Goal: Task Accomplishment & Management: Use online tool/utility

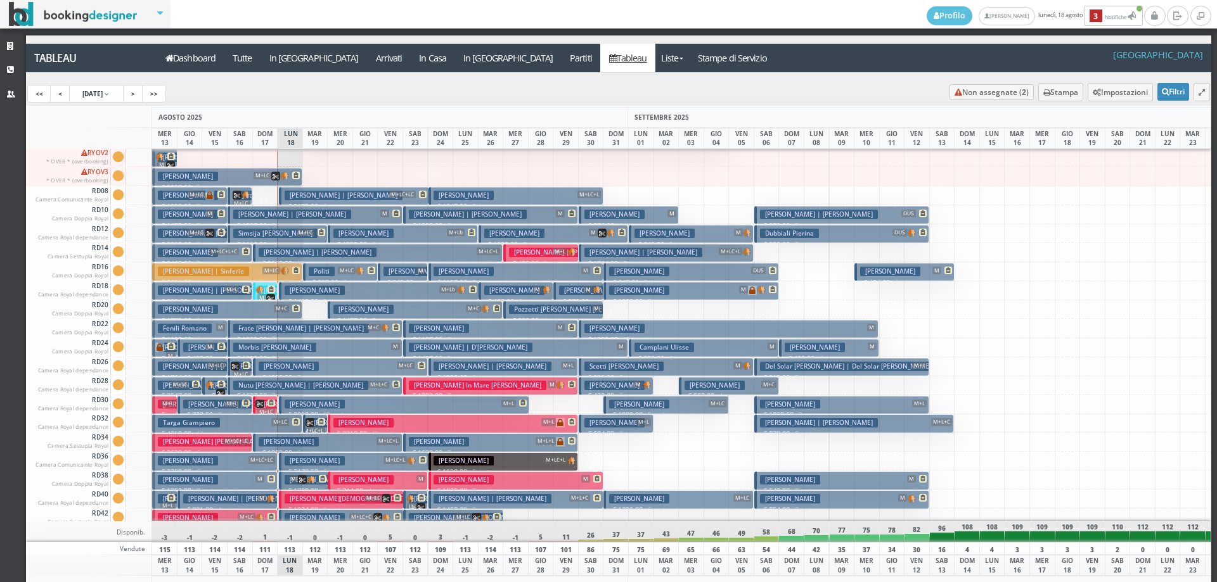
scroll to position [1109, 0]
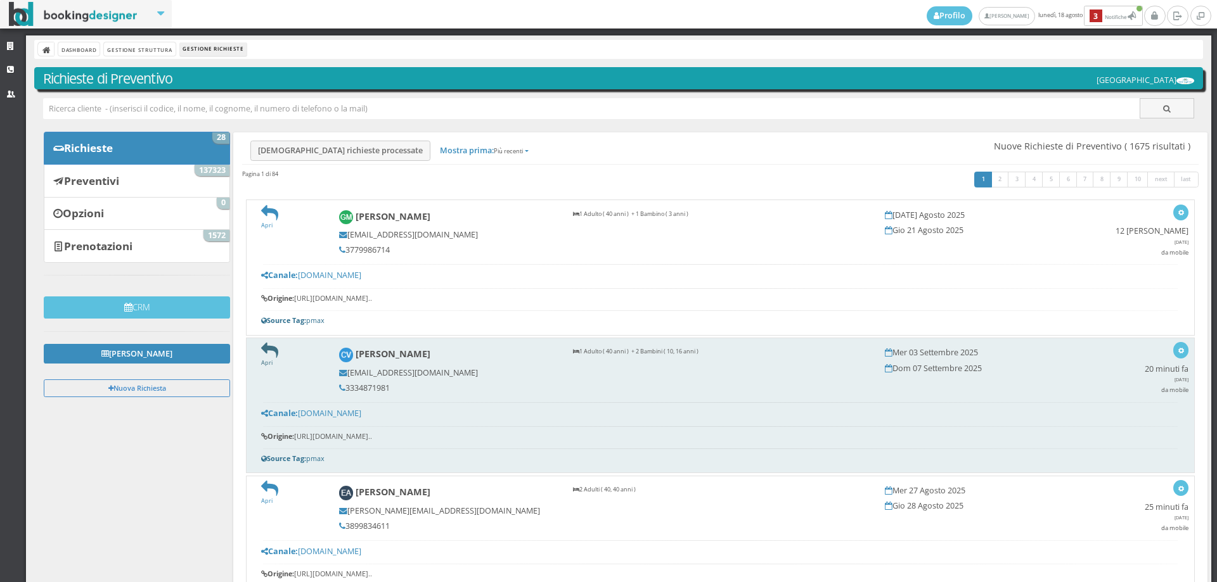
click at [274, 351] on icon at bounding box center [269, 350] width 17 height 17
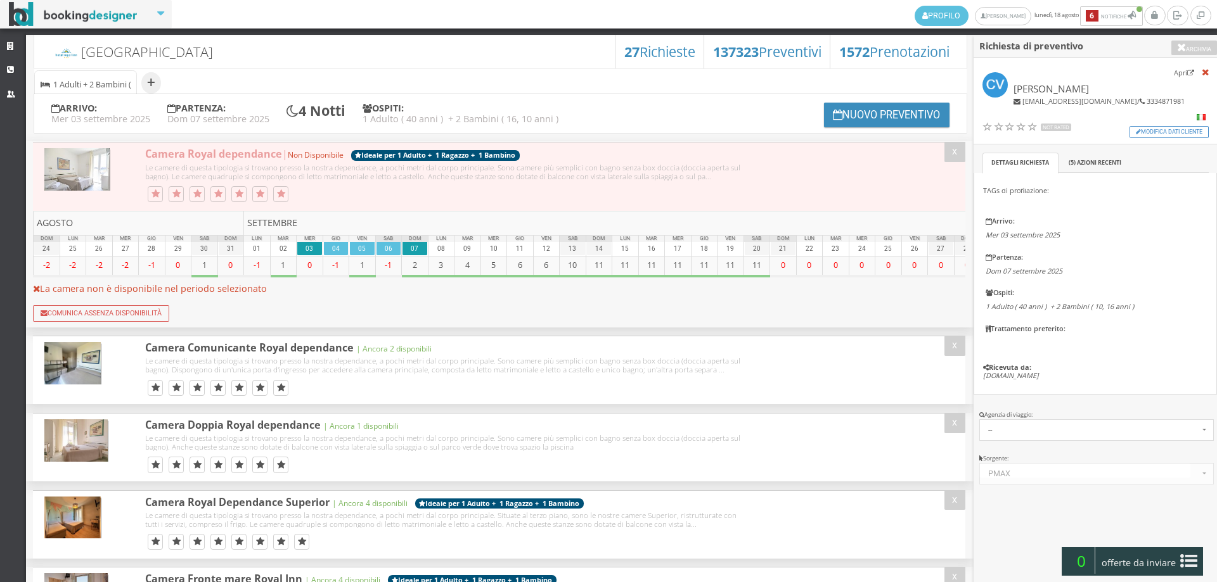
select select
click at [886, 118] on button "Nuovo Preventivo" at bounding box center [886, 115] width 125 height 25
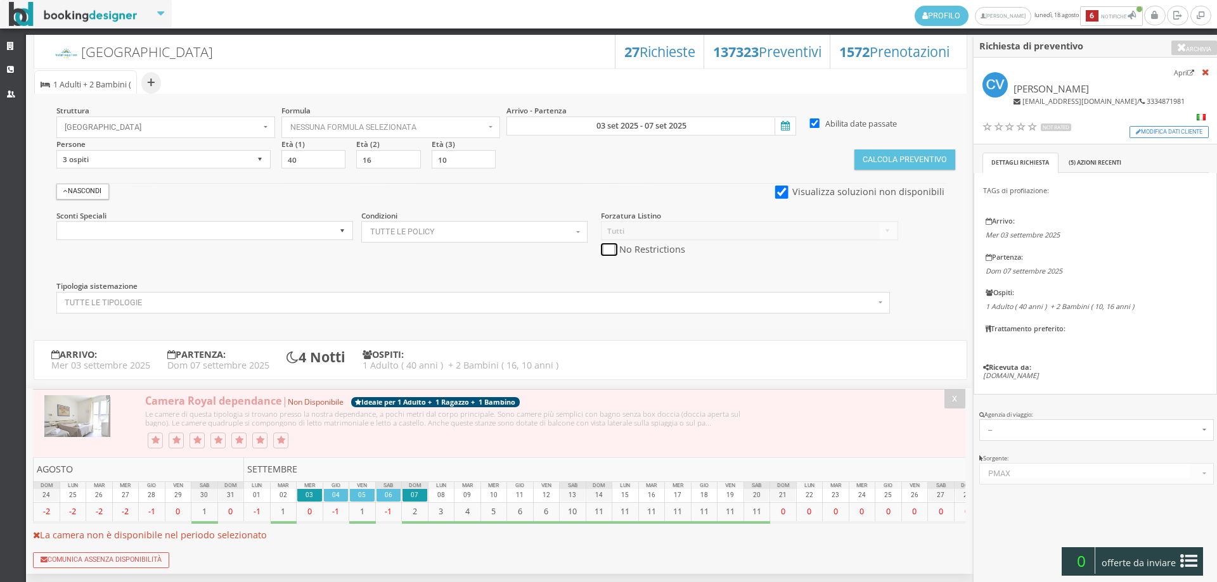
click at [602, 247] on input "checkbox" at bounding box center [609, 249] width 16 height 13
checkbox input "true"
click at [881, 160] on button "Calcola Preventivo" at bounding box center [904, 160] width 100 height 20
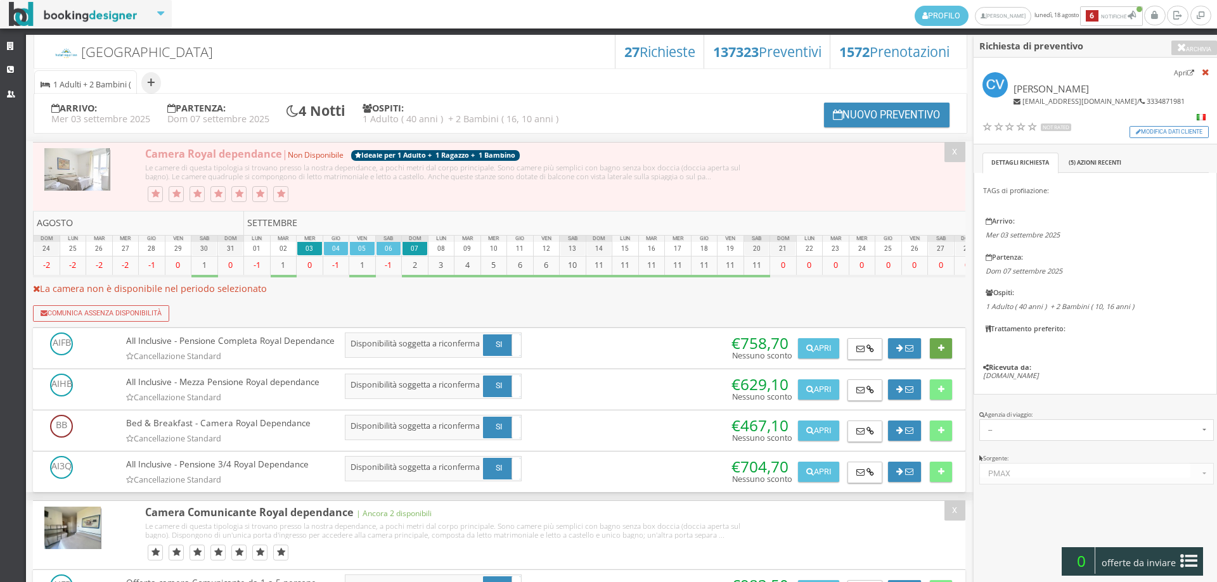
click at [940, 351] on icon at bounding box center [941, 349] width 6 height 8
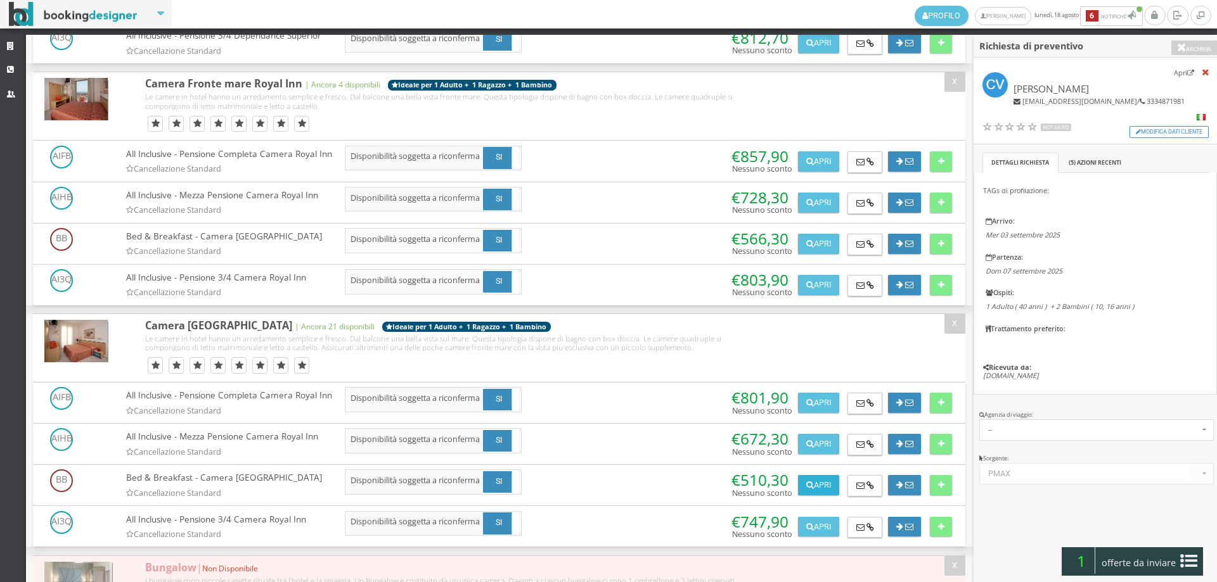
scroll to position [1408, 0]
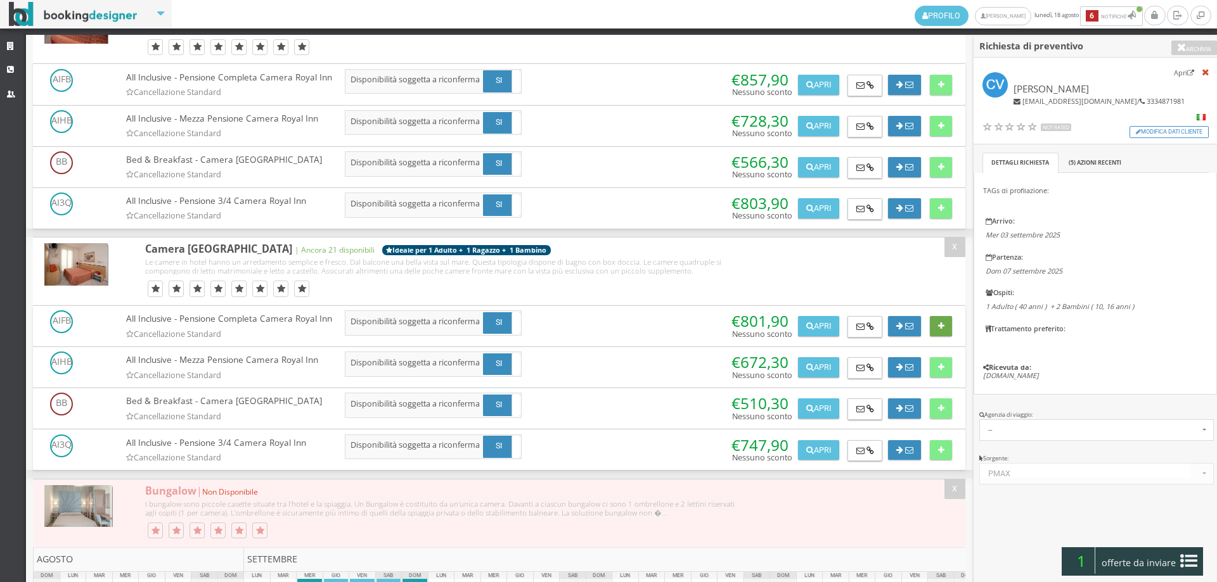
click at [933, 320] on button at bounding box center [941, 326] width 22 height 20
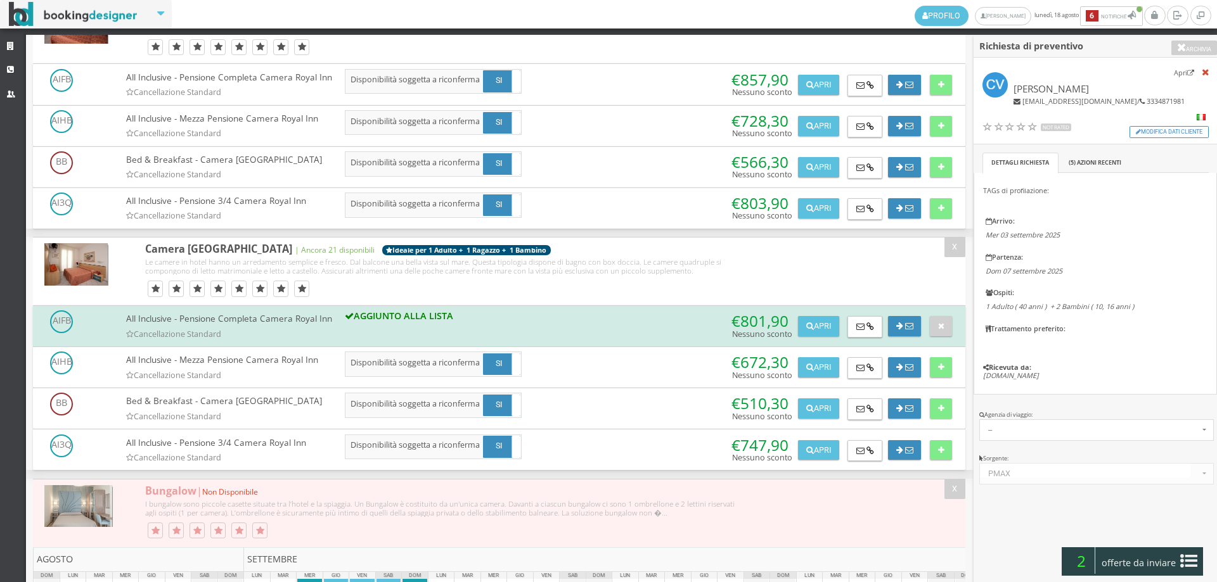
click at [1169, 556] on span "offerte da inviare" at bounding box center [1138, 563] width 82 height 20
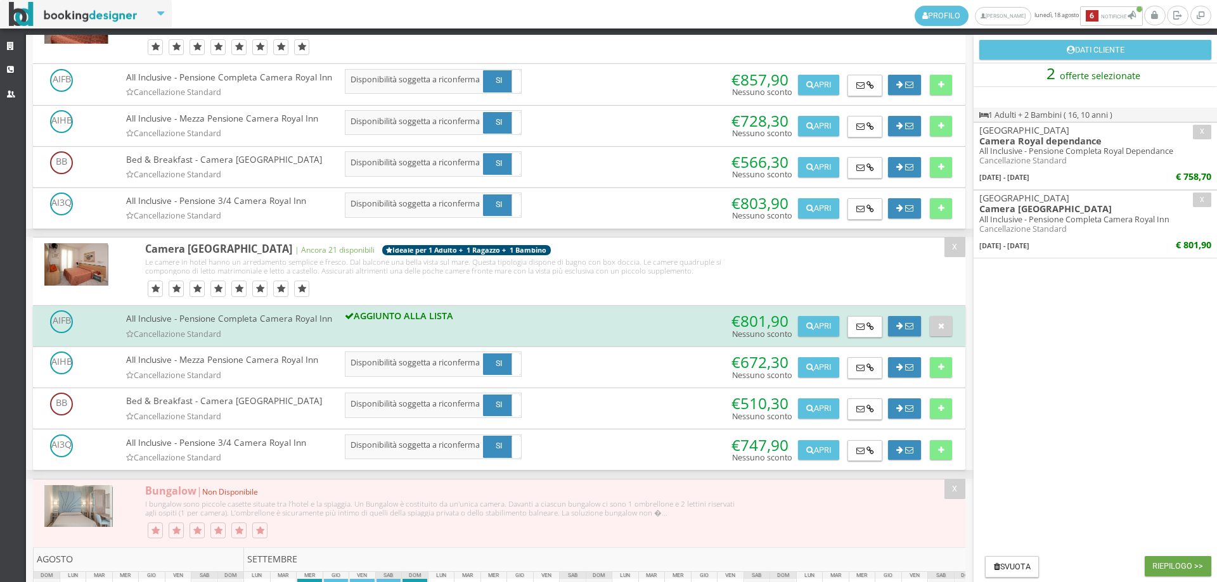
click at [1171, 562] on button "Riepilogo >>" at bounding box center [1177, 566] width 67 height 20
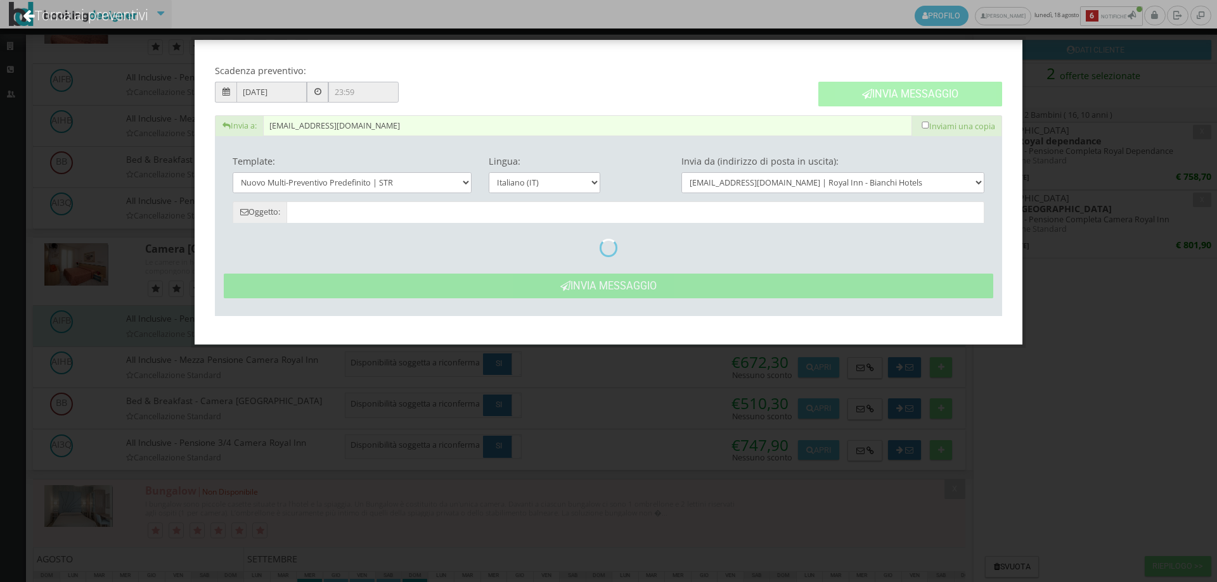
type input "Nuovo Preventivo - Chiara Vergamini dal 03/09/2025 al 07/09/2025"
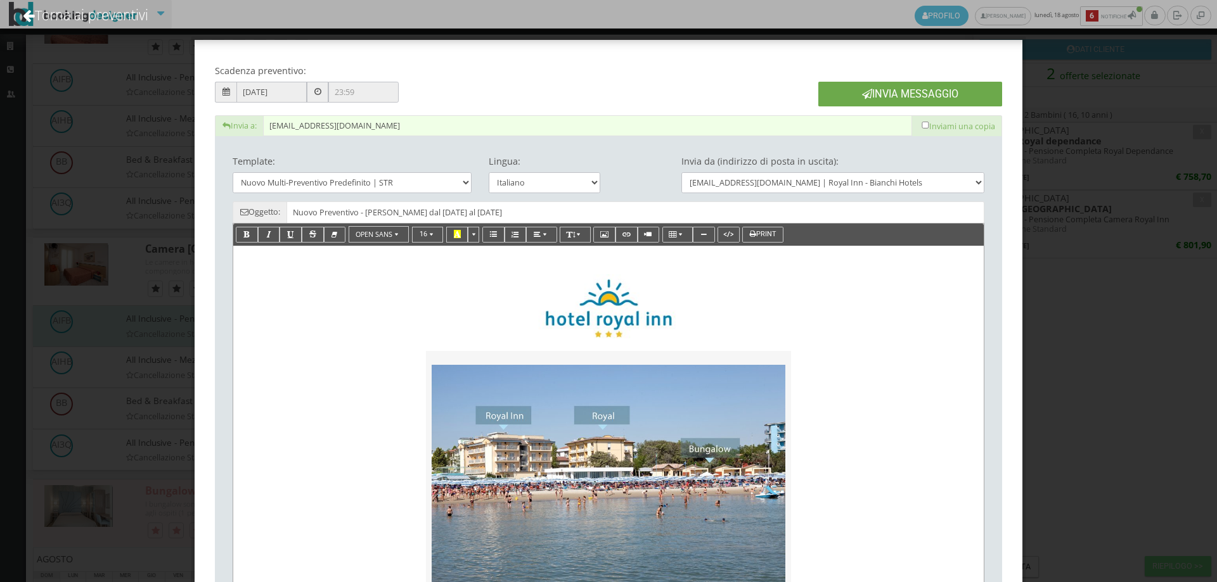
click at [879, 94] on button "Invia Messaggio" at bounding box center [910, 94] width 184 height 25
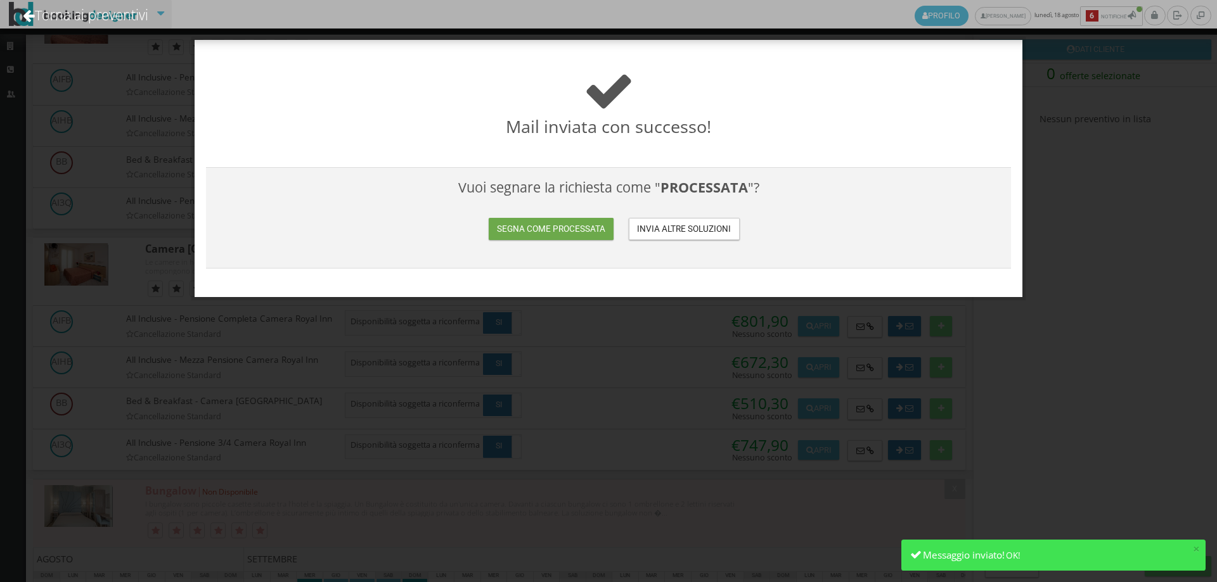
click at [534, 238] on button "Segna come processata" at bounding box center [551, 229] width 124 height 22
